Goal: Task Accomplishment & Management: Manage account settings

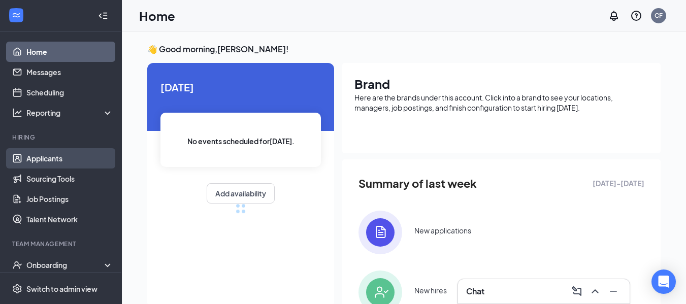
click at [45, 156] on link "Applicants" at bounding box center [69, 158] width 87 height 20
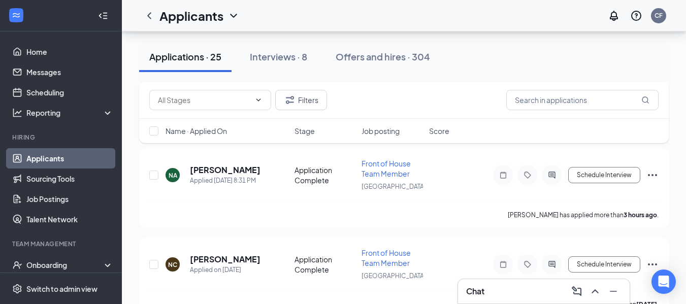
scroll to position [274, 0]
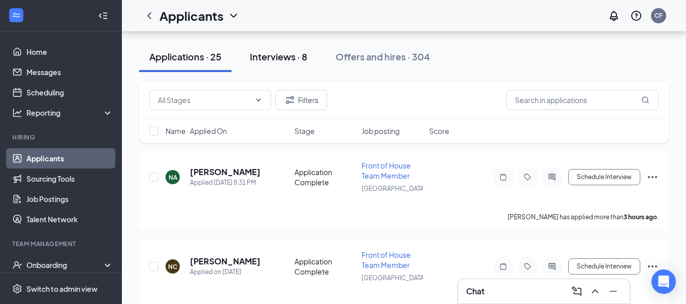
click at [259, 57] on div "Interviews · 8" at bounding box center [278, 56] width 57 height 13
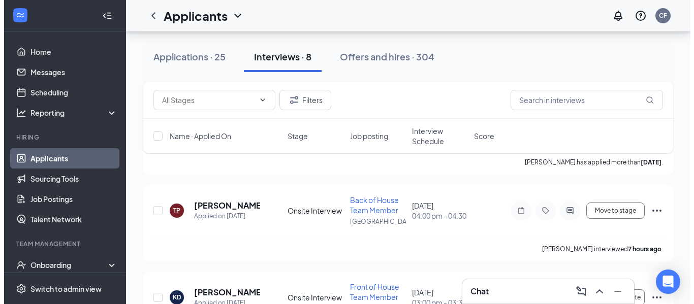
scroll to position [159, 0]
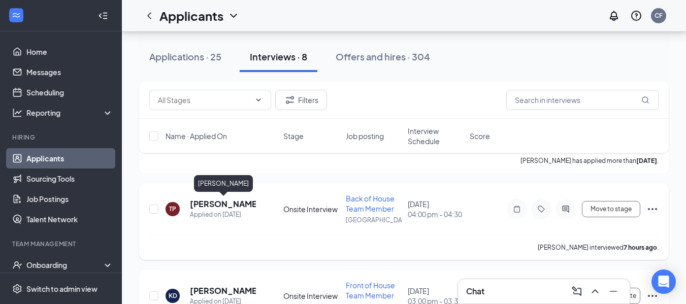
click at [223, 199] on h5 "[PERSON_NAME]" at bounding box center [223, 204] width 66 height 11
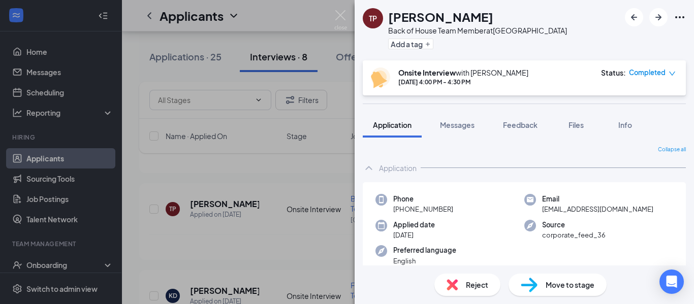
click at [566, 209] on span "[EMAIL_ADDRESS][DOMAIN_NAME]" at bounding box center [597, 209] width 111 height 10
copy span "[EMAIL_ADDRESS][DOMAIN_NAME]"
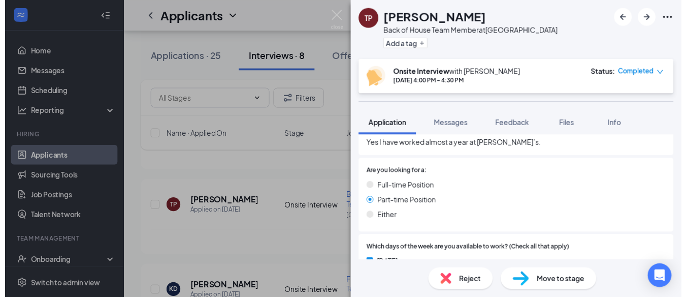
scroll to position [176, 0]
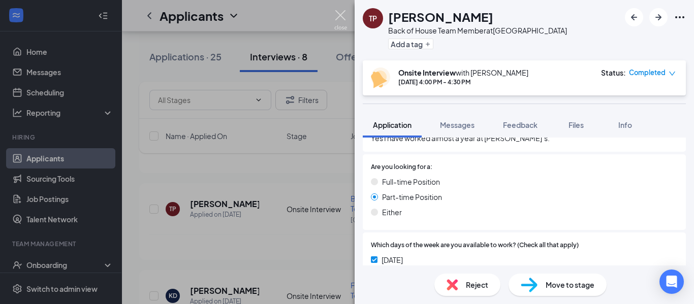
click at [340, 21] on img at bounding box center [340, 20] width 13 height 20
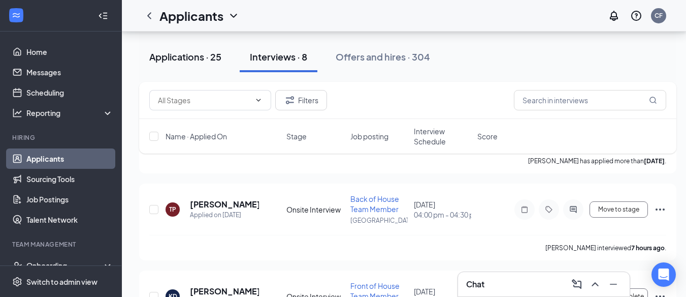
click at [185, 61] on div "Applications · 25" at bounding box center [185, 56] width 72 height 13
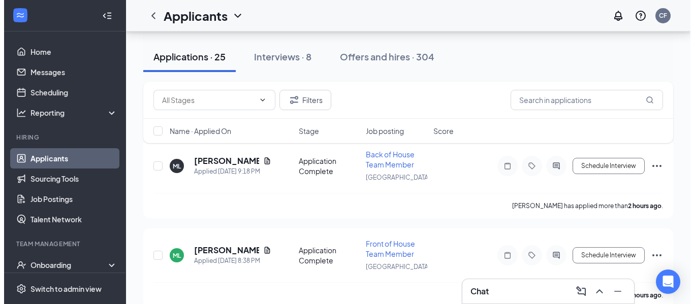
scroll to position [100, 0]
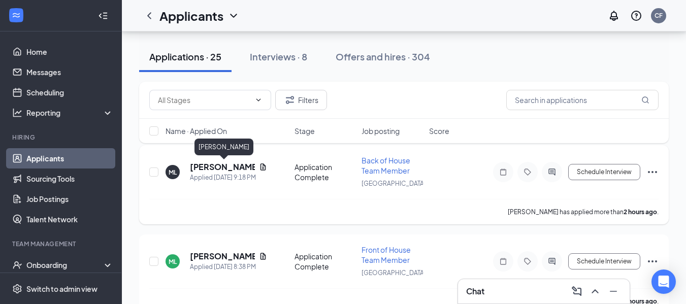
click at [208, 168] on h5 "[PERSON_NAME]" at bounding box center [222, 167] width 65 height 11
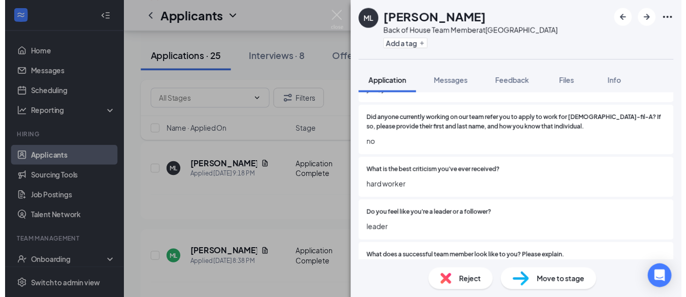
scroll to position [1551, 0]
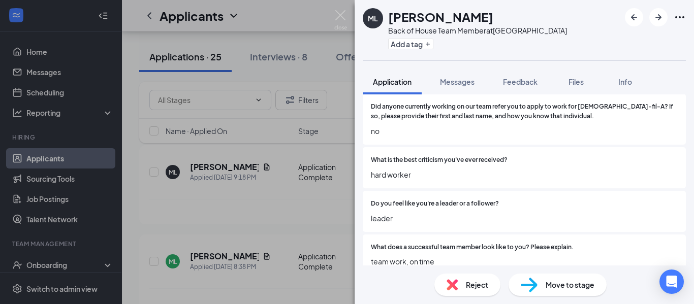
click at [257, 235] on div "ML [PERSON_NAME] Back of House Team Member at [GEOGRAPHIC_DATA] Add a tag Appli…" at bounding box center [347, 152] width 694 height 304
click at [337, 15] on img at bounding box center [340, 20] width 13 height 20
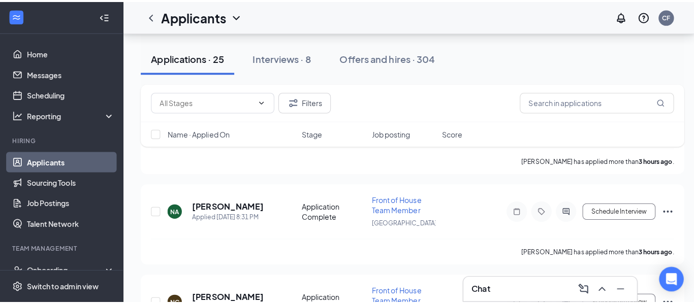
scroll to position [246, 0]
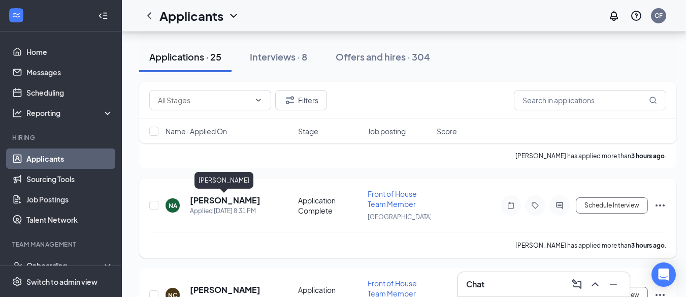
click at [208, 201] on h5 "[PERSON_NAME]" at bounding box center [225, 200] width 71 height 11
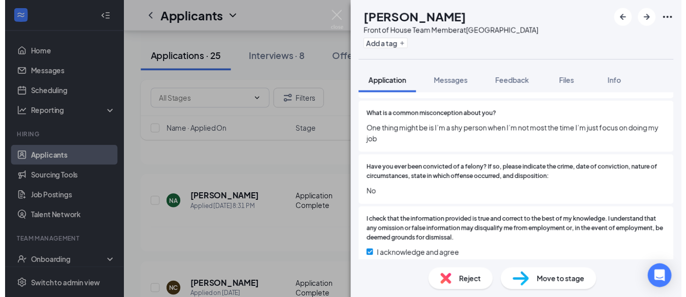
scroll to position [1710, 0]
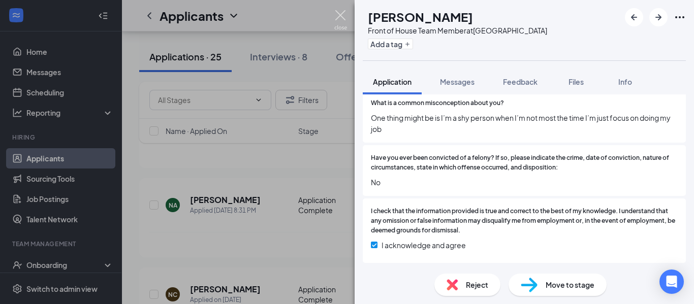
click at [344, 18] on img at bounding box center [340, 20] width 13 height 20
